Goal: Information Seeking & Learning: Stay updated

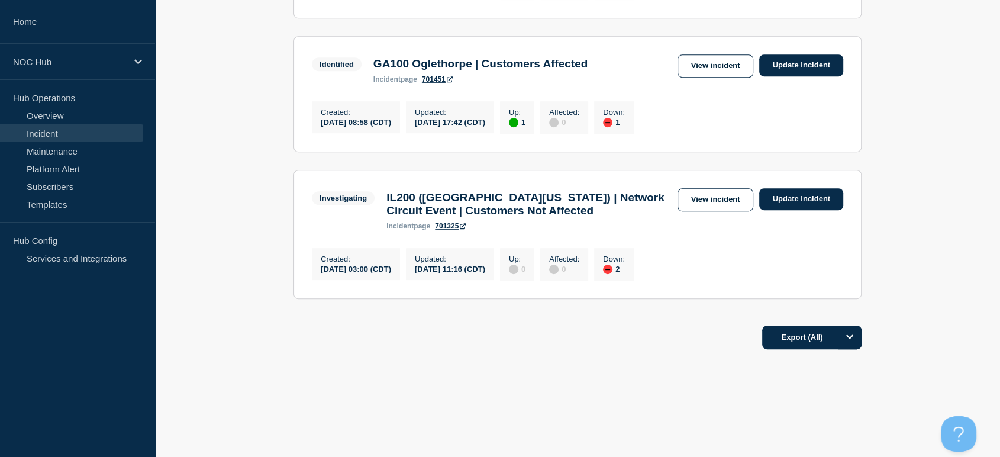
scroll to position [648, 0]
click at [713, 189] on link "View incident" at bounding box center [715, 199] width 76 height 23
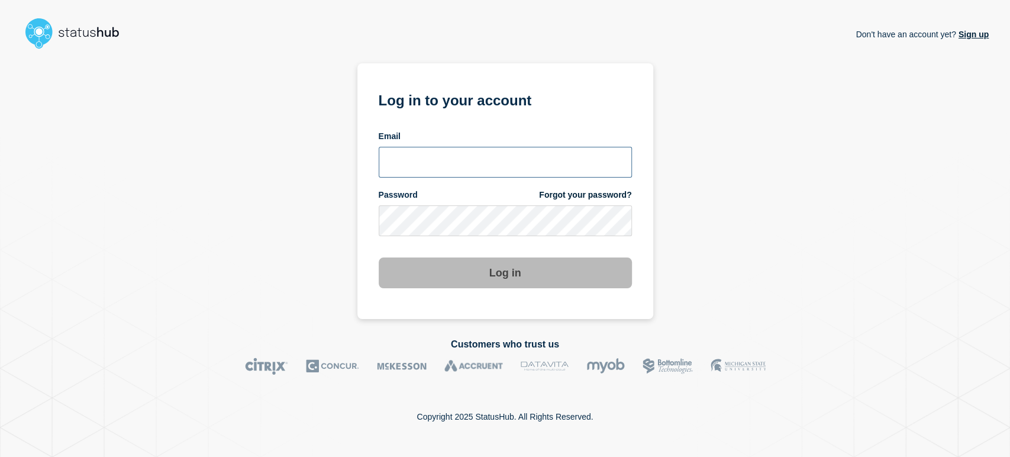
click at [469, 173] on input "email input" at bounding box center [505, 162] width 253 height 31
type input "[PERSON_NAME][EMAIL_ADDRESS][PERSON_NAME][DOMAIN_NAME]"
click at [379, 257] on button "Log in" at bounding box center [505, 272] width 253 height 31
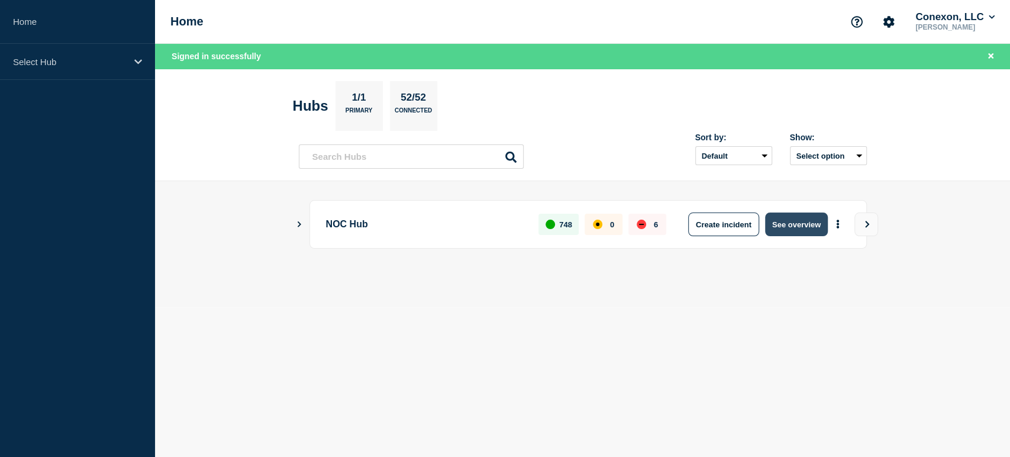
click at [802, 230] on button "See overview" at bounding box center [796, 224] width 63 height 24
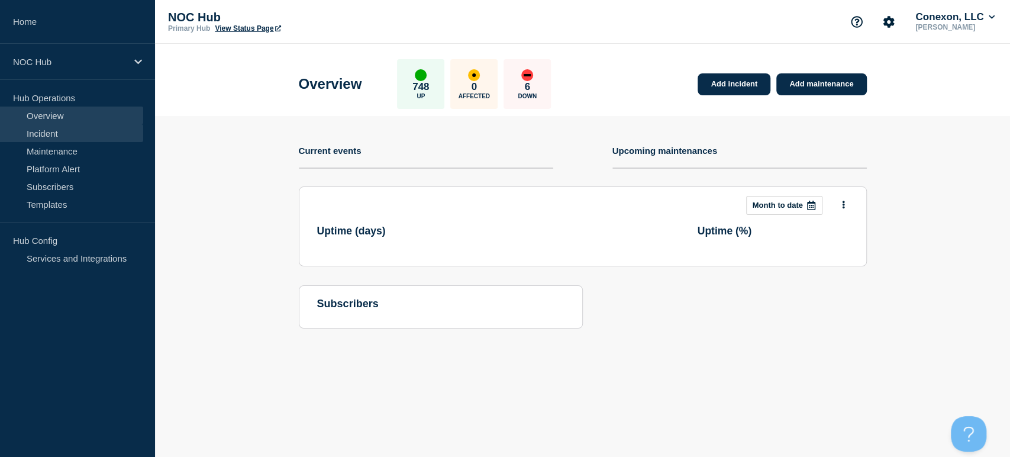
click at [47, 134] on link "Incident" at bounding box center [71, 133] width 143 height 18
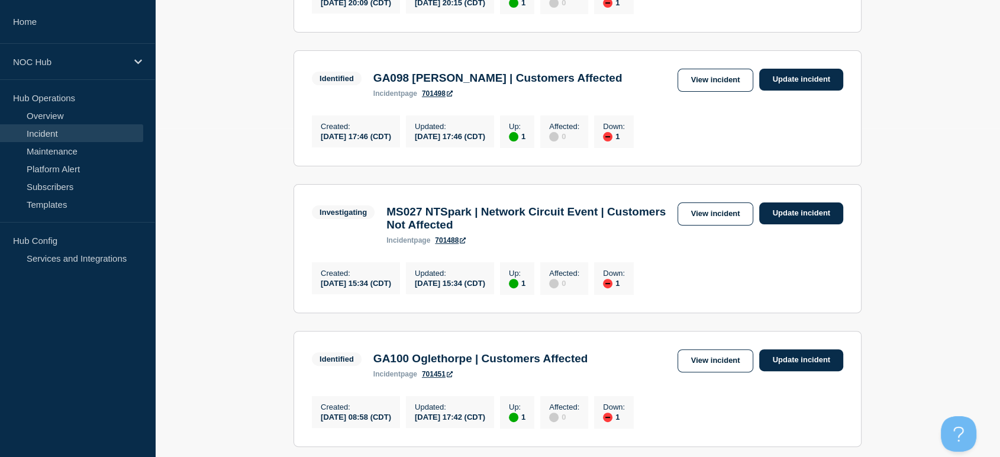
scroll to position [648, 0]
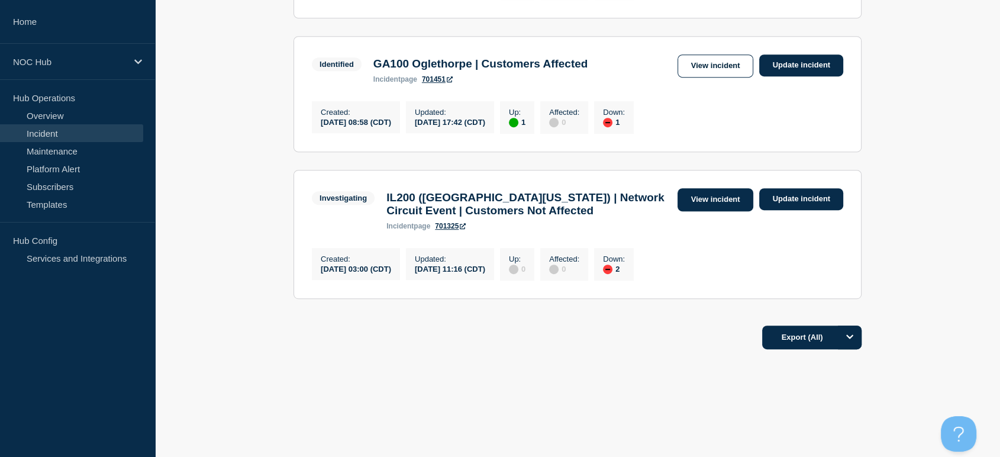
click at [696, 188] on link "View incident" at bounding box center [715, 199] width 76 height 23
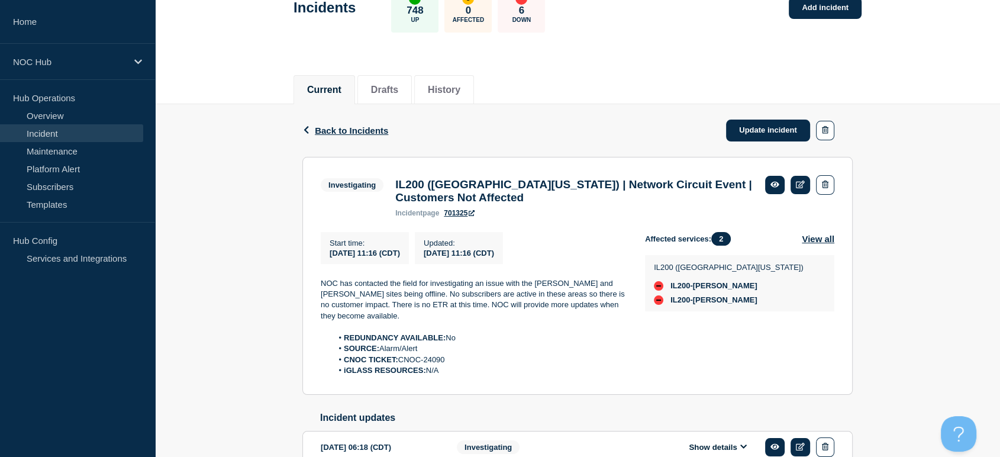
scroll to position [189, 0]
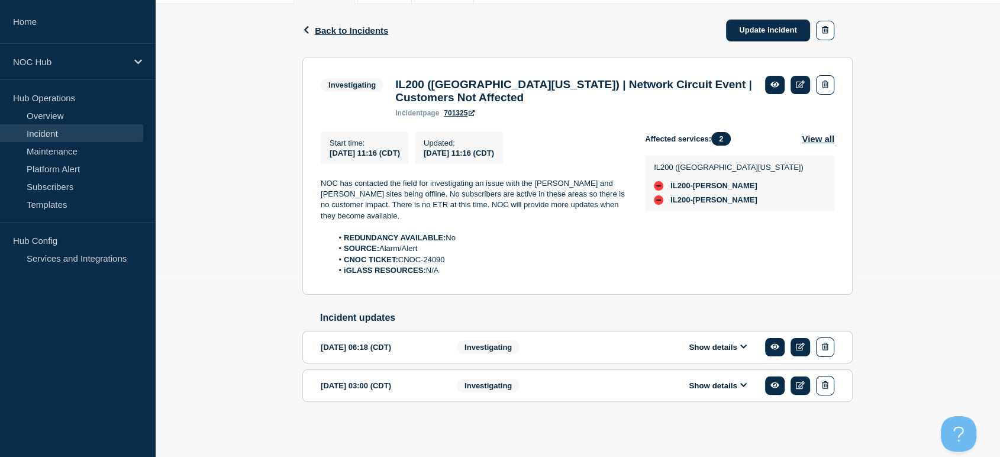
click at [734, 351] on button "Show details" at bounding box center [717, 347] width 65 height 10
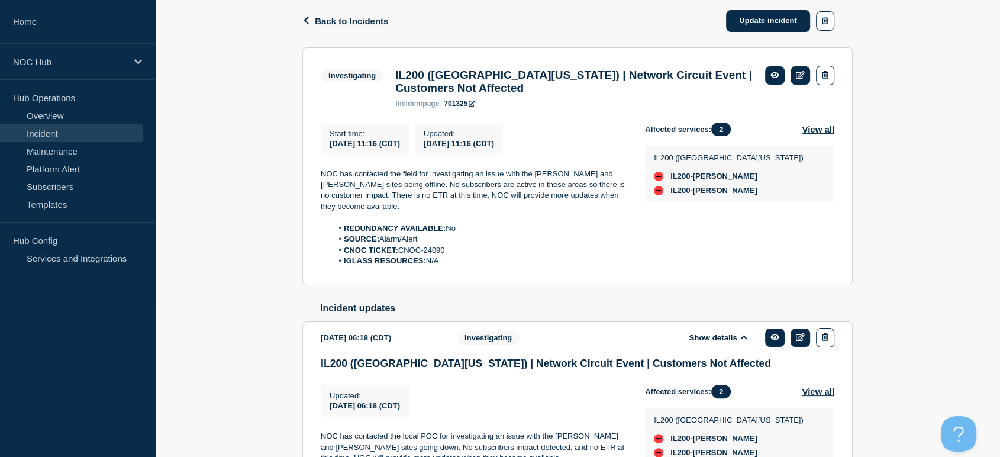
scroll to position [254, 0]
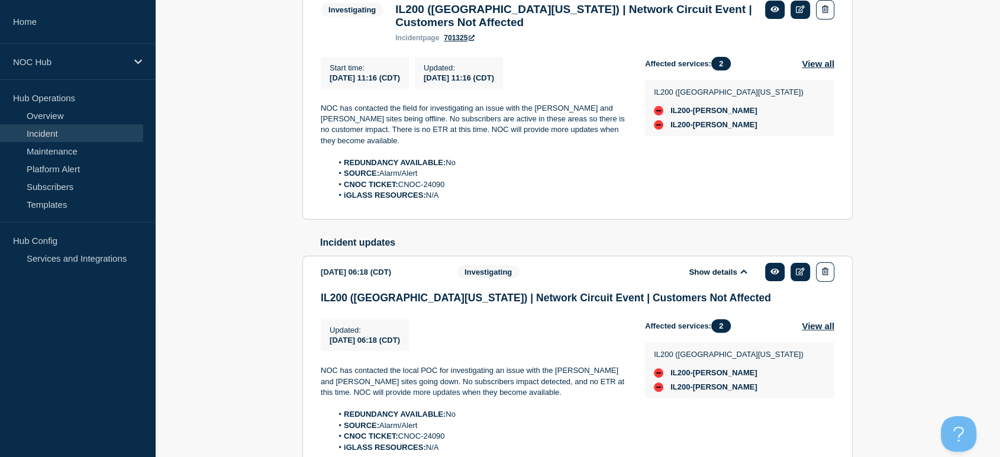
click at [735, 277] on button "Show details" at bounding box center [717, 272] width 65 height 10
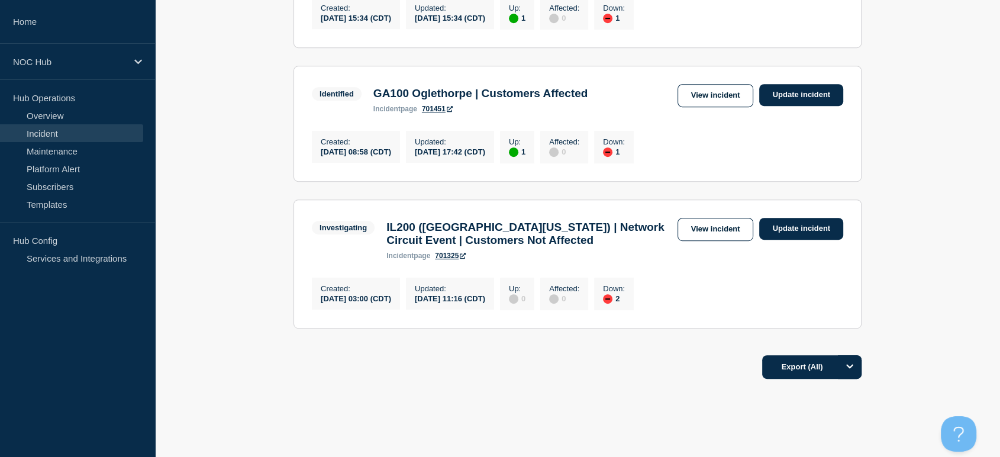
scroll to position [516, 0]
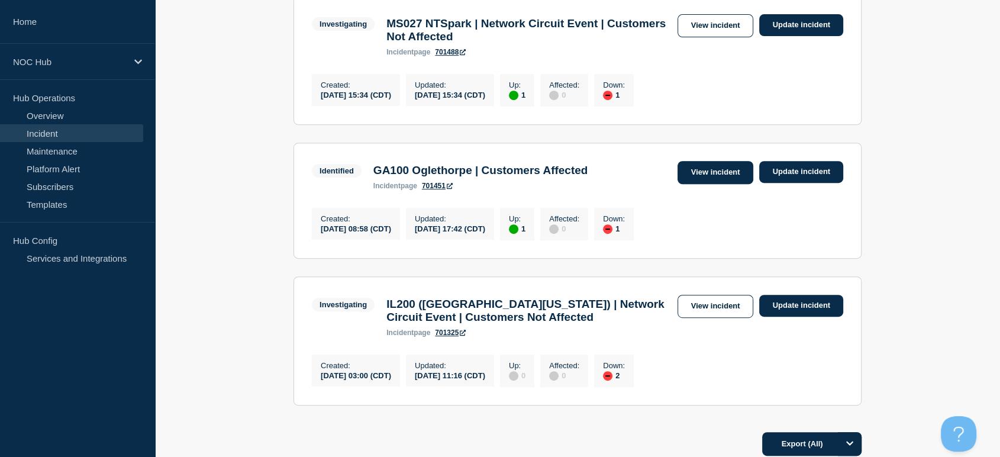
click at [722, 183] on link "View incident" at bounding box center [715, 172] width 76 height 23
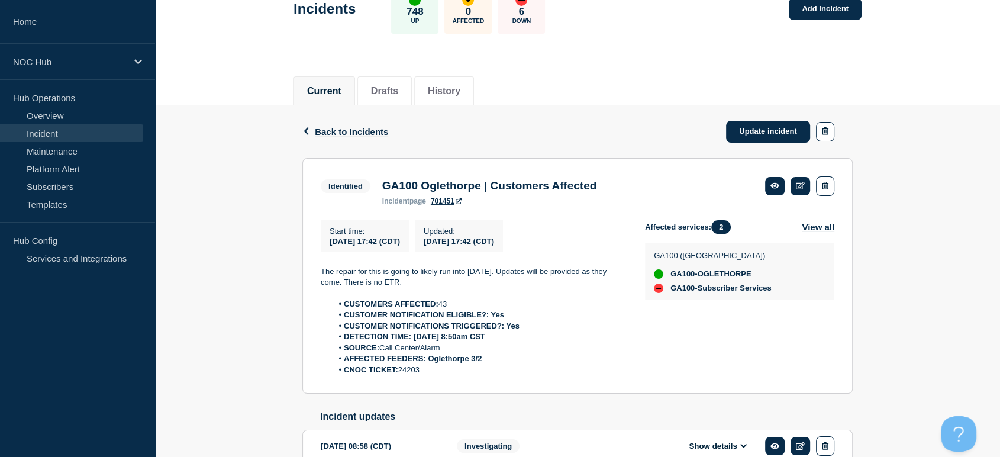
scroll to position [146, 0]
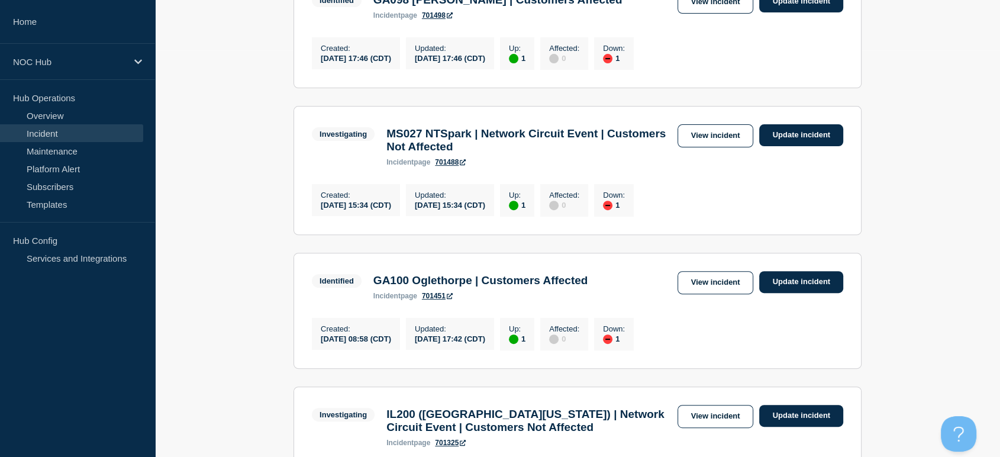
scroll to position [385, 0]
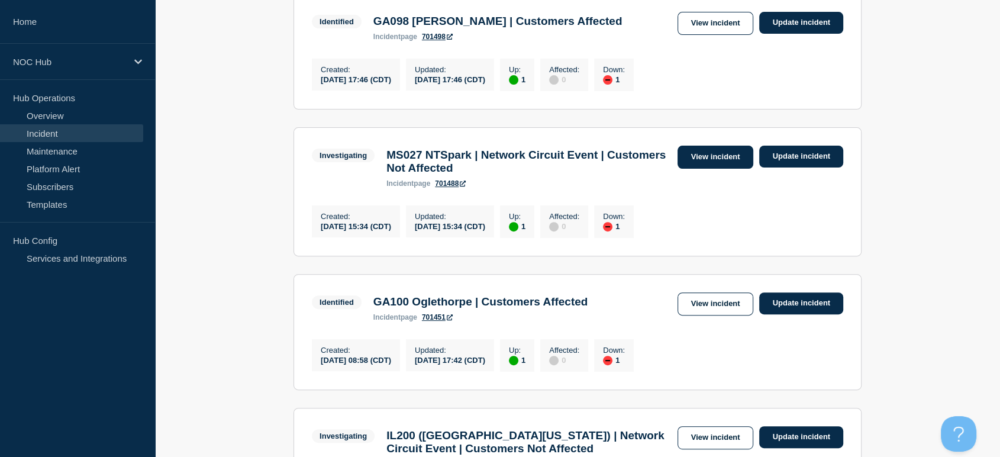
click at [693, 169] on link "View incident" at bounding box center [715, 157] width 76 height 23
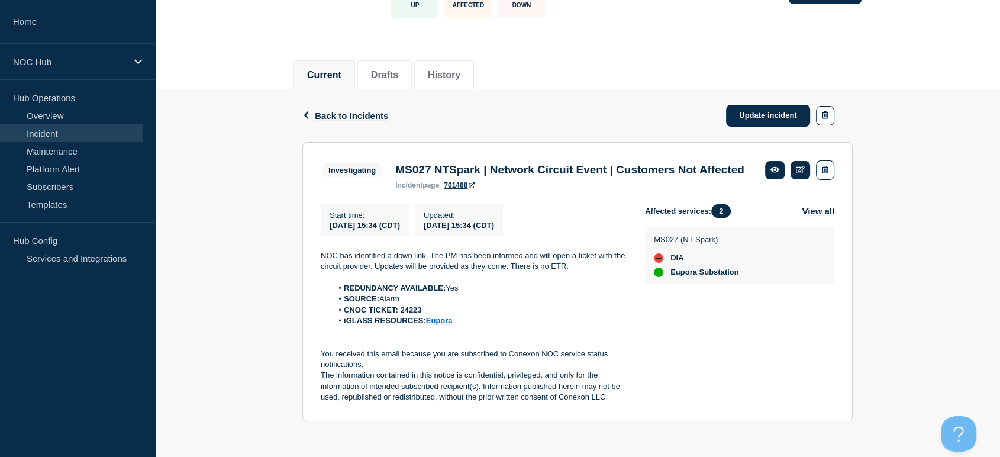
scroll to position [114, 0]
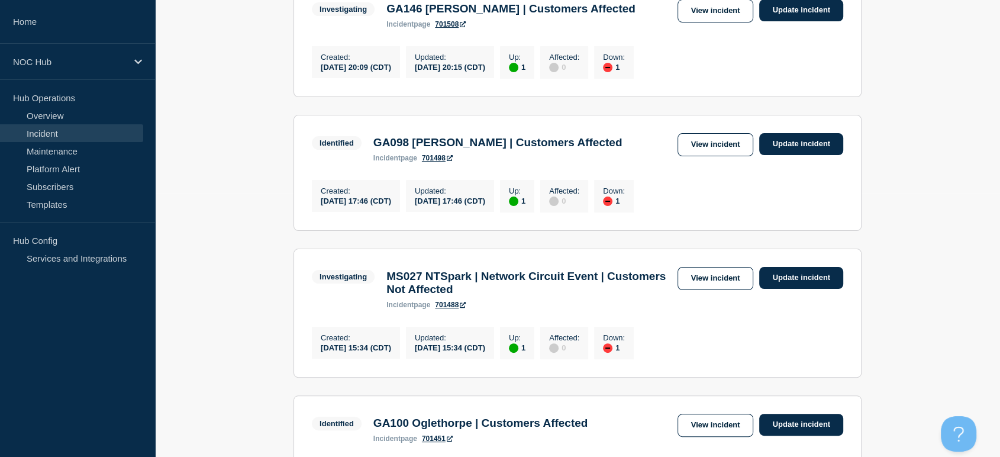
scroll to position [263, 0]
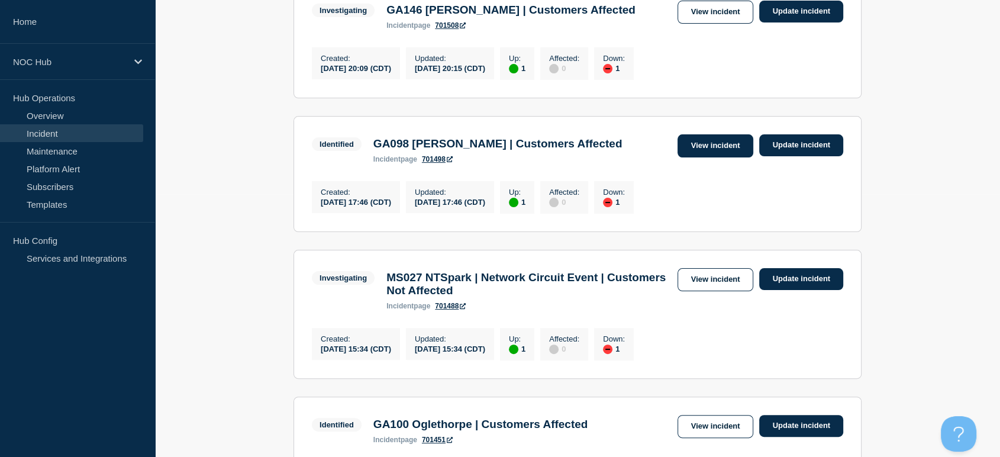
click at [713, 148] on link "View incident" at bounding box center [715, 145] width 76 height 23
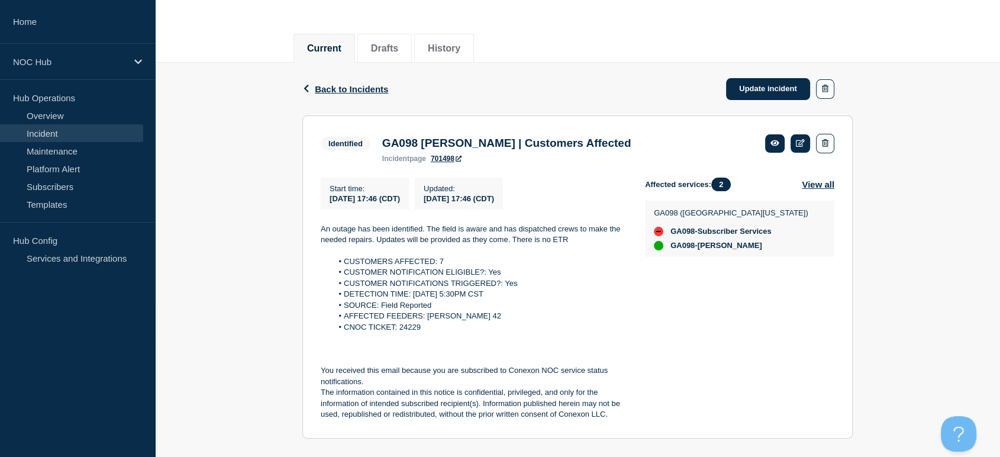
scroll to position [142, 0]
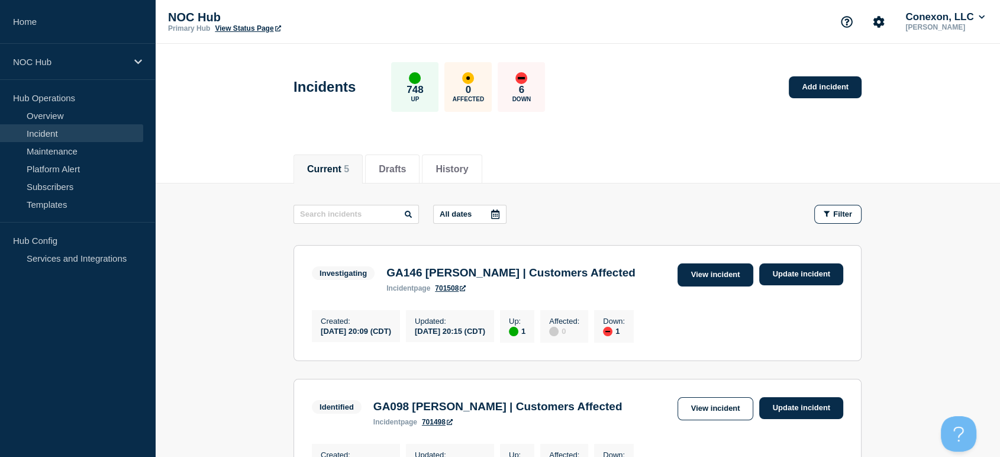
click at [711, 265] on link "View incident" at bounding box center [715, 274] width 76 height 23
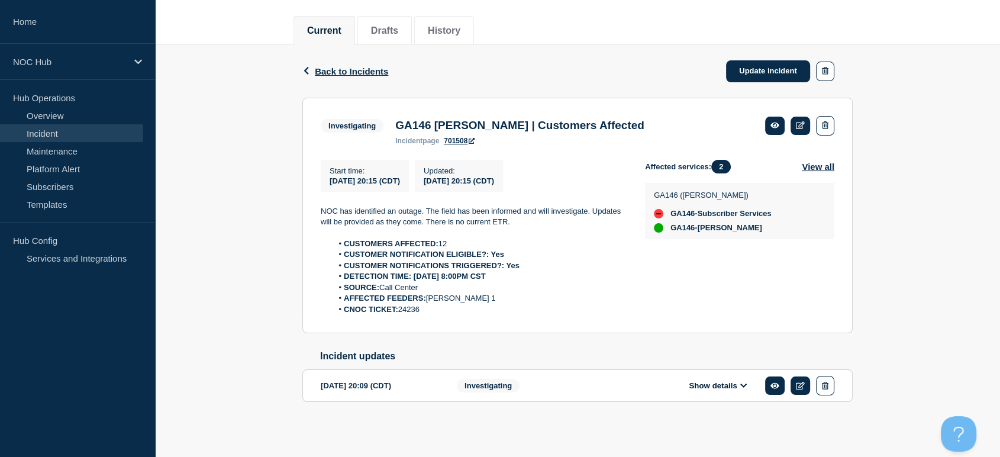
scroll to position [146, 0]
